Goal: Information Seeking & Learning: Find specific fact

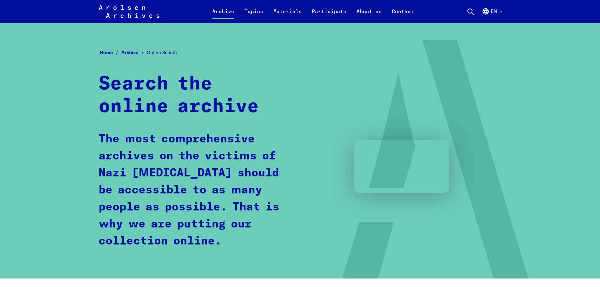
scroll to position [283, 0]
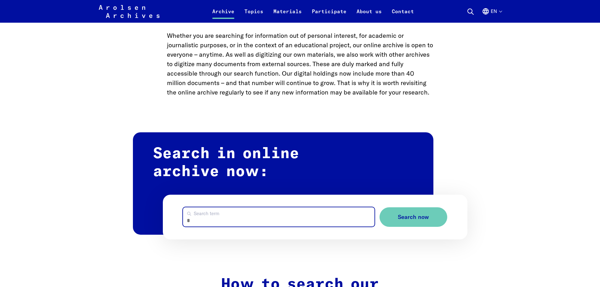
click at [220, 216] on input "Search term" at bounding box center [278, 216] width 191 height 19
type input "********"
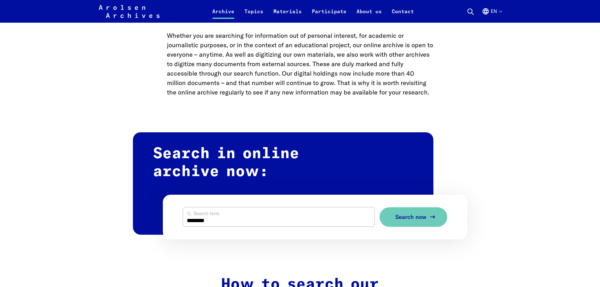
click at [415, 214] on span "Search now" at bounding box center [410, 217] width 31 height 7
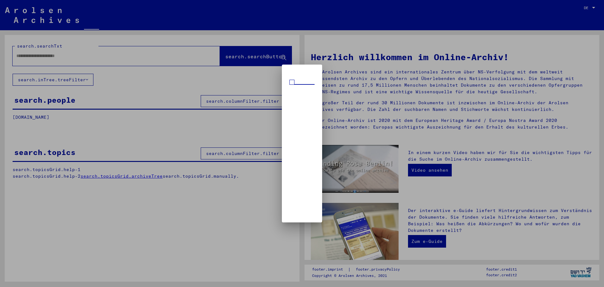
type input "********"
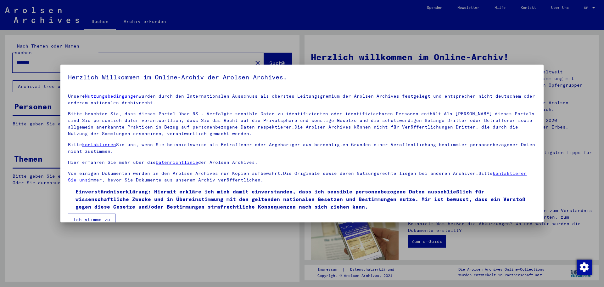
click at [70, 189] on span at bounding box center [70, 191] width 5 height 5
click at [88, 216] on button "Ich stimme zu" at bounding box center [92, 219] width 48 height 12
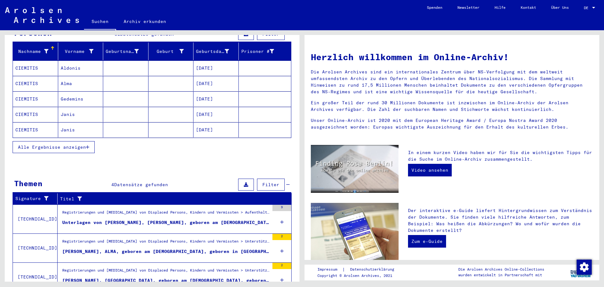
scroll to position [62, 0]
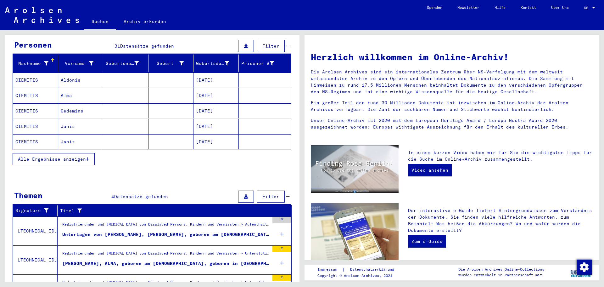
click at [75, 104] on mat-cell "Gedemins" at bounding box center [80, 110] width 45 height 15
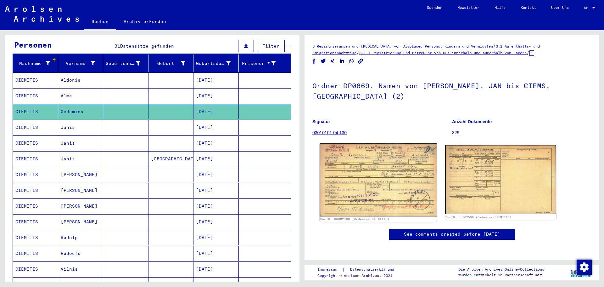
click at [371, 172] on img at bounding box center [378, 179] width 117 height 73
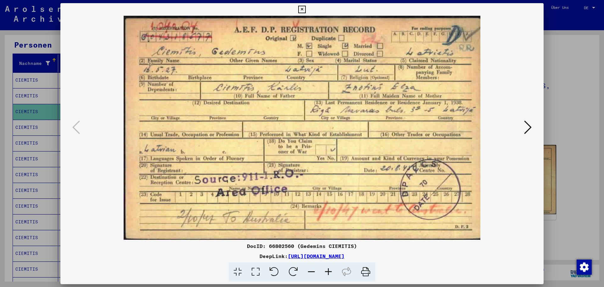
click at [370, 172] on img at bounding box center [302, 128] width 441 height 224
click at [529, 125] on icon at bounding box center [528, 127] width 8 height 15
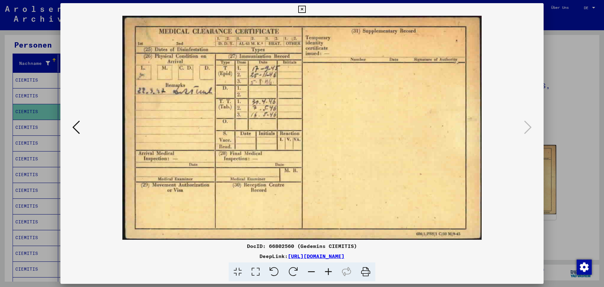
click at [76, 128] on icon at bounding box center [76, 127] width 8 height 15
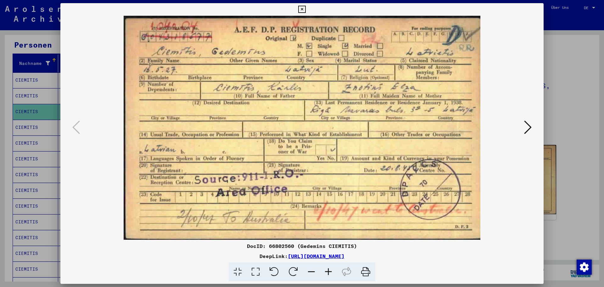
click at [532, 127] on button at bounding box center [527, 128] width 11 height 18
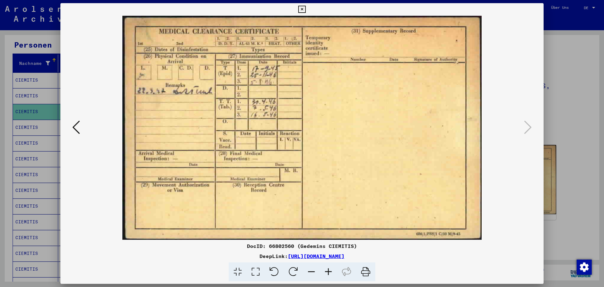
click at [79, 127] on icon at bounding box center [76, 127] width 8 height 15
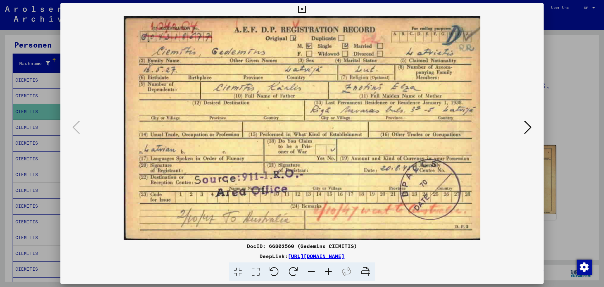
click at [327, 271] on icon at bounding box center [328, 271] width 17 height 19
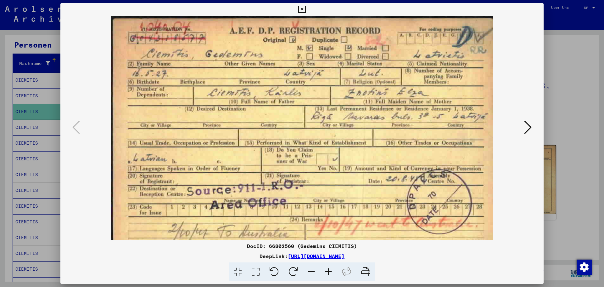
click at [327, 271] on icon at bounding box center [328, 271] width 17 height 19
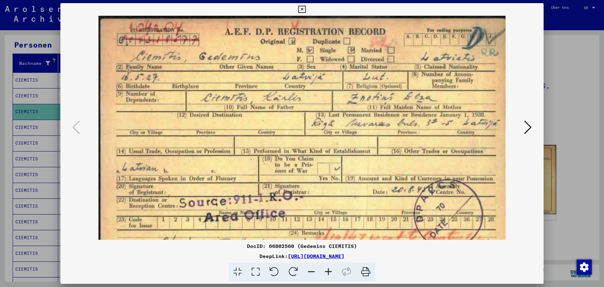
drag, startPoint x: 534, startPoint y: 59, endPoint x: 526, endPoint y: 30, distance: 30.3
click at [525, 37] on div at bounding box center [301, 128] width 483 height 224
click at [315, 272] on icon at bounding box center [311, 271] width 17 height 19
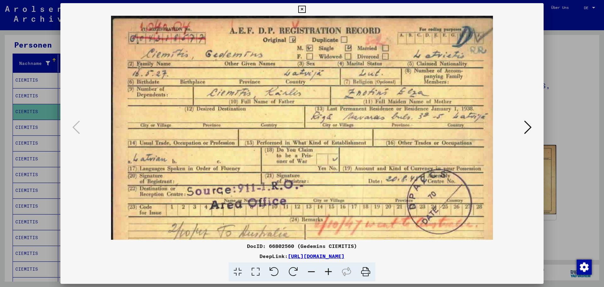
click at [315, 272] on icon at bounding box center [311, 271] width 17 height 19
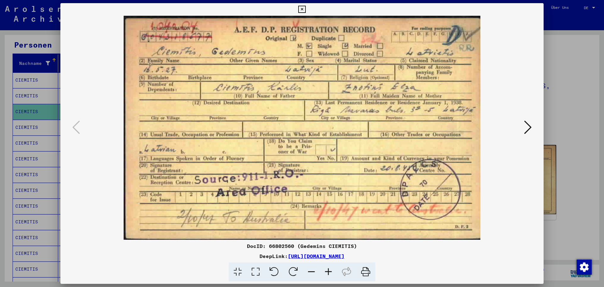
click at [532, 128] on icon at bounding box center [528, 127] width 8 height 15
